Goal: Browse casually

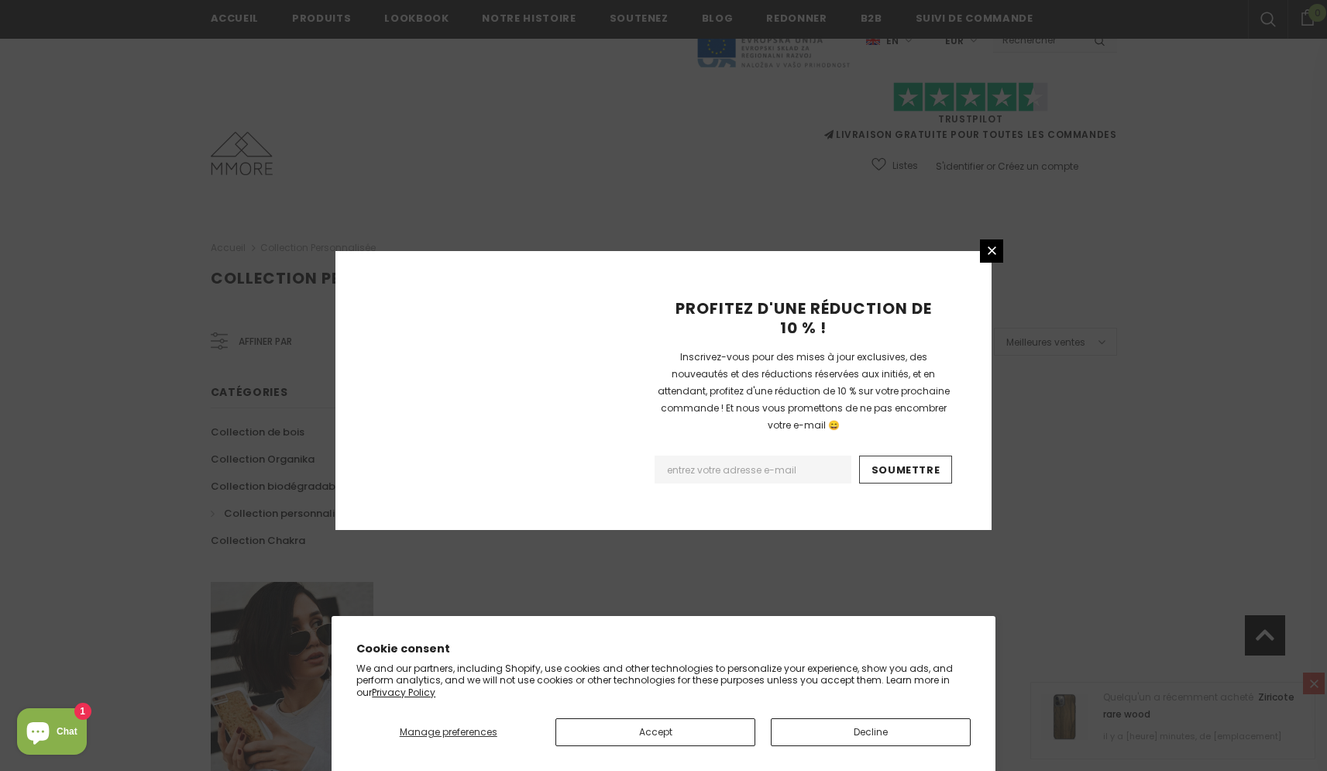
scroll to position [854, 0]
